Goal: Task Accomplishment & Management: Manage account settings

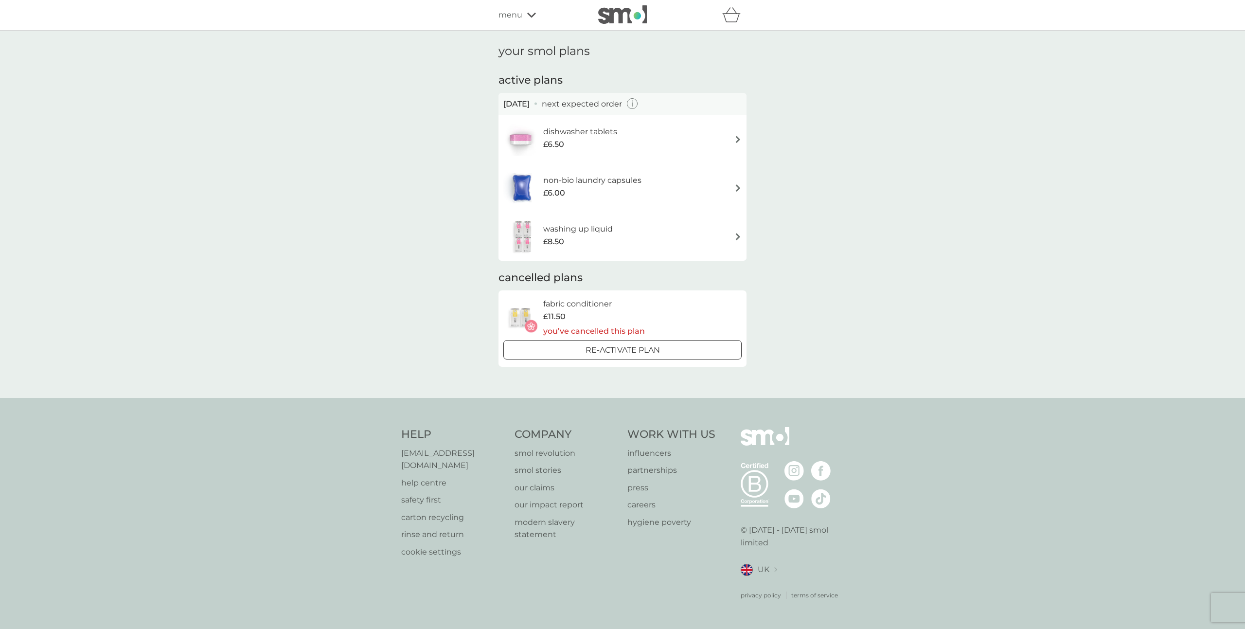
click at [1050, 99] on div "your smol plans active plans [DATE] next expected order dishwasher tablets £6.5…" at bounding box center [622, 214] width 1245 height 367
click at [669, 183] on div "non-bio laundry capsules £6.00" at bounding box center [622, 188] width 238 height 34
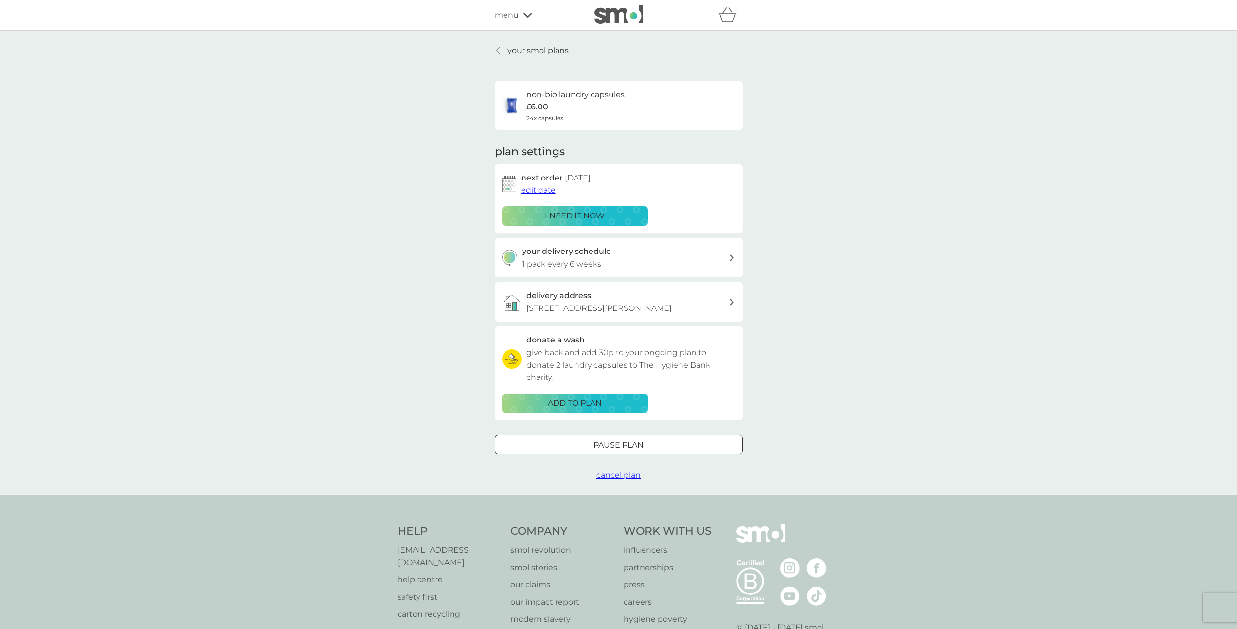
click at [500, 49] on div at bounding box center [498, 51] width 7 height 8
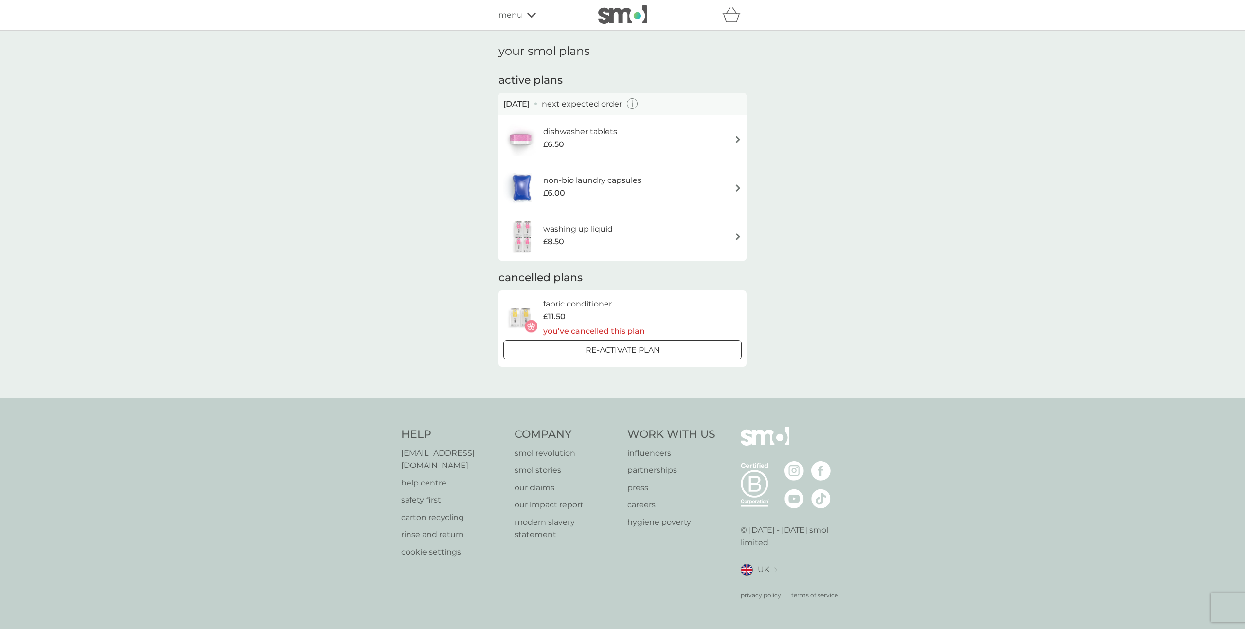
click at [696, 232] on div "washing up liquid £8.50" at bounding box center [622, 236] width 238 height 34
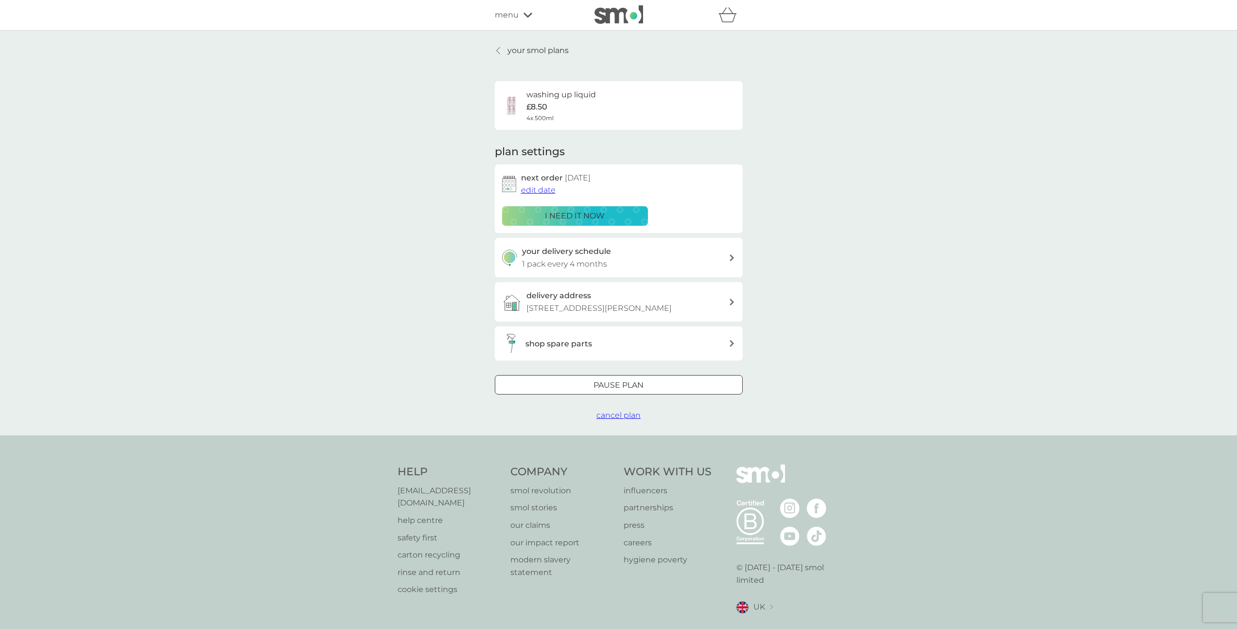
click at [498, 51] on icon at bounding box center [498, 51] width 4 height 8
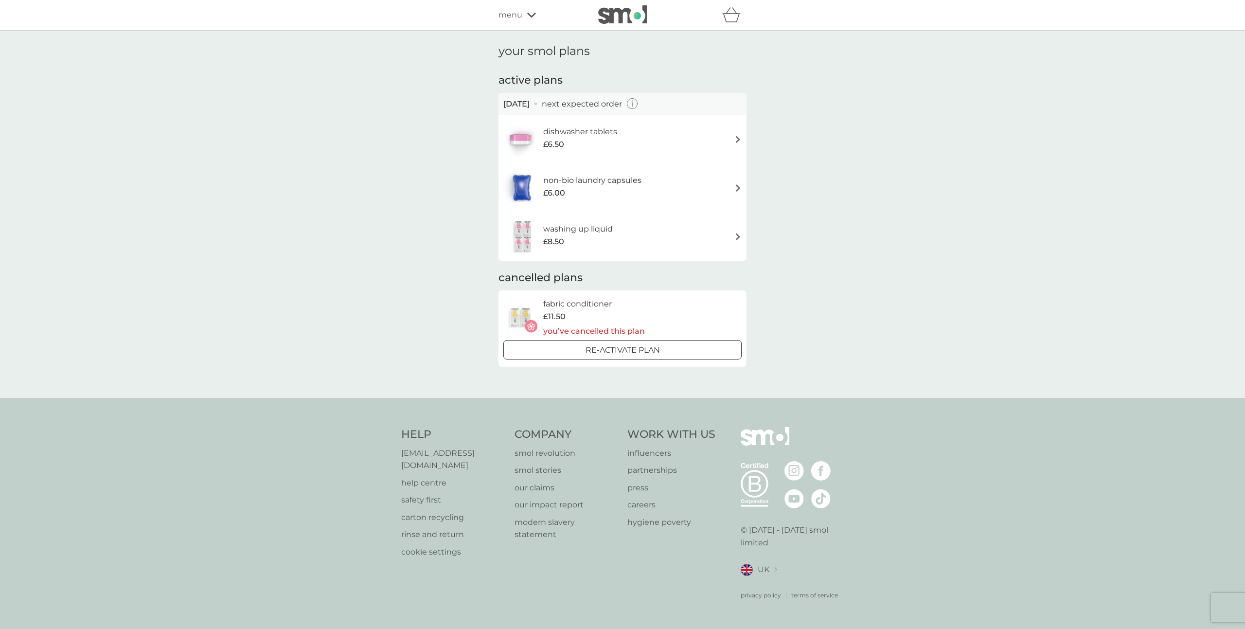
click at [643, 135] on div "dishwasher tablets £6.50" at bounding box center [622, 139] width 238 height 34
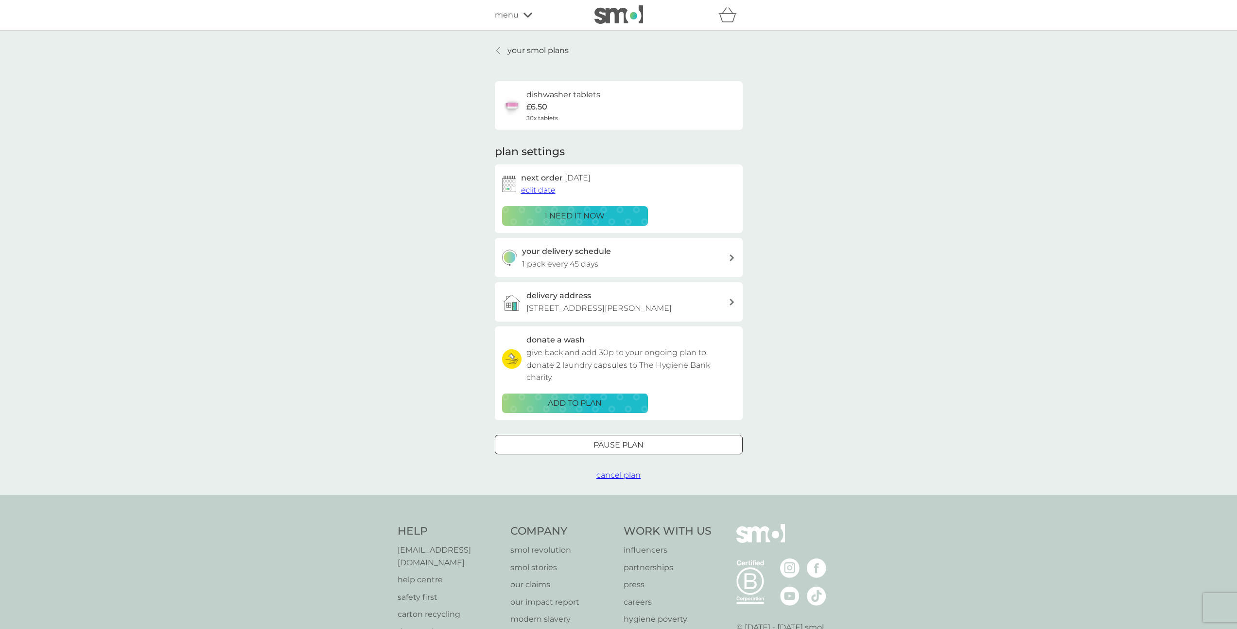
click at [396, 154] on div "your smol plans dishwasher tablets £6.50 30x tablets plan settings next order […" at bounding box center [618, 263] width 1237 height 464
click at [497, 49] on icon at bounding box center [498, 51] width 4 height 8
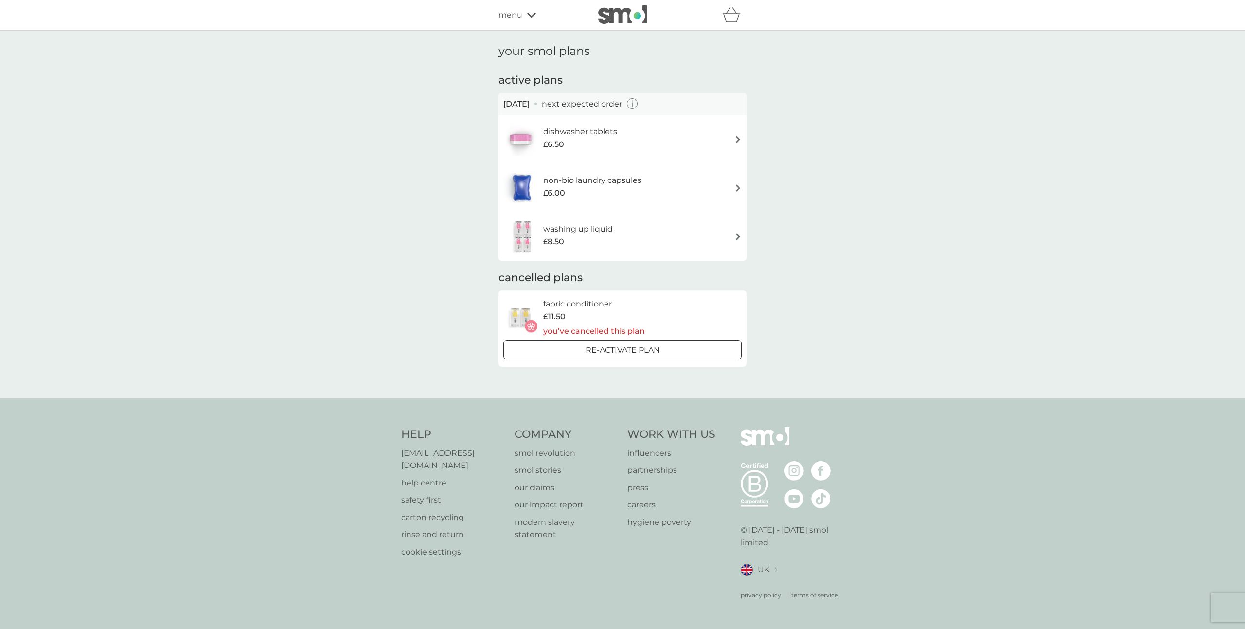
click at [1087, 88] on div "your smol plans active plans [DATE] next expected order dishwasher tablets £6.5…" at bounding box center [622, 214] width 1245 height 367
click at [939, 248] on div "your smol plans active plans [DATE] next expected order dishwasher tablets £6.5…" at bounding box center [622, 214] width 1245 height 367
